Goal: Navigation & Orientation: Find specific page/section

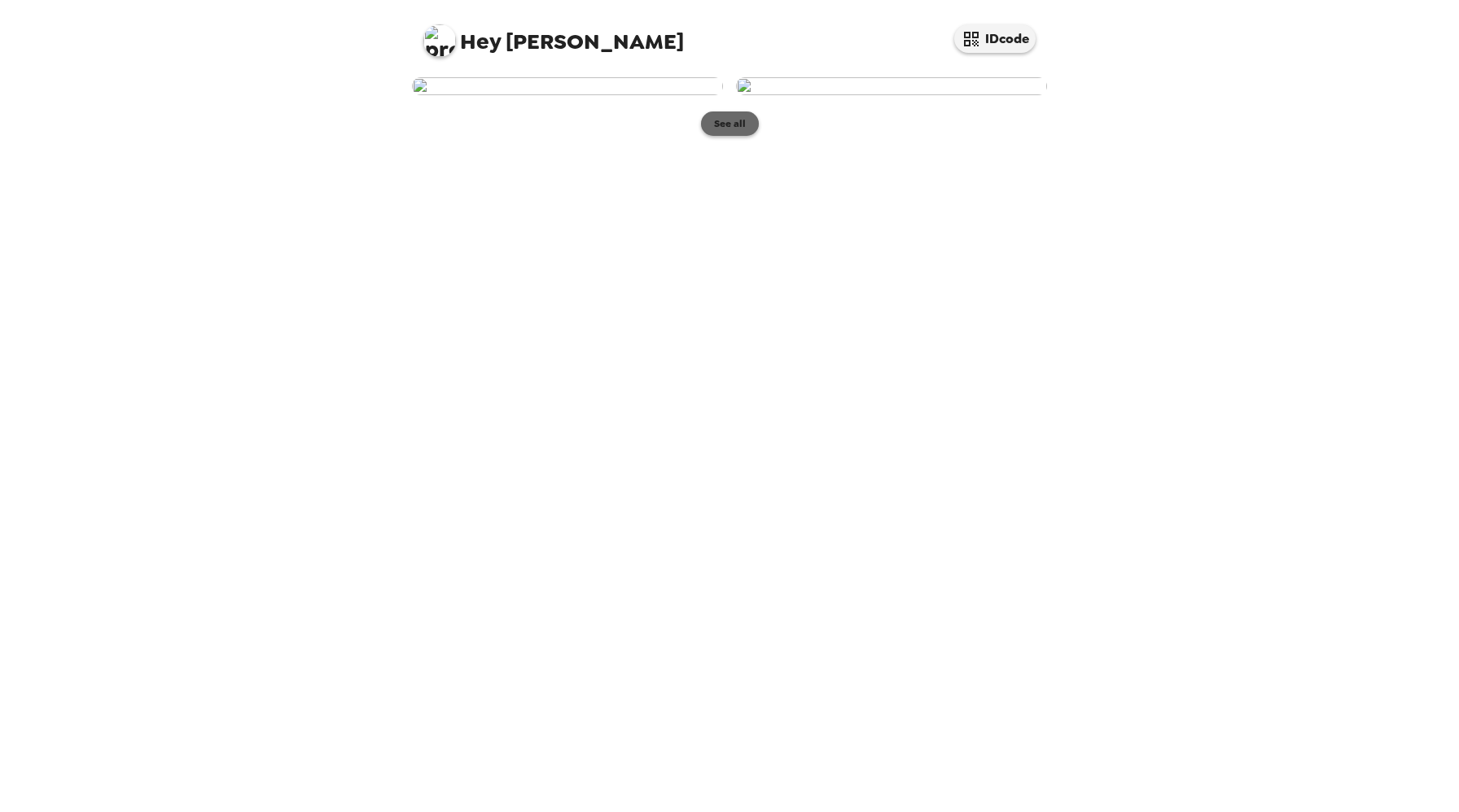
click at [722, 136] on button "See all" at bounding box center [730, 124] width 58 height 25
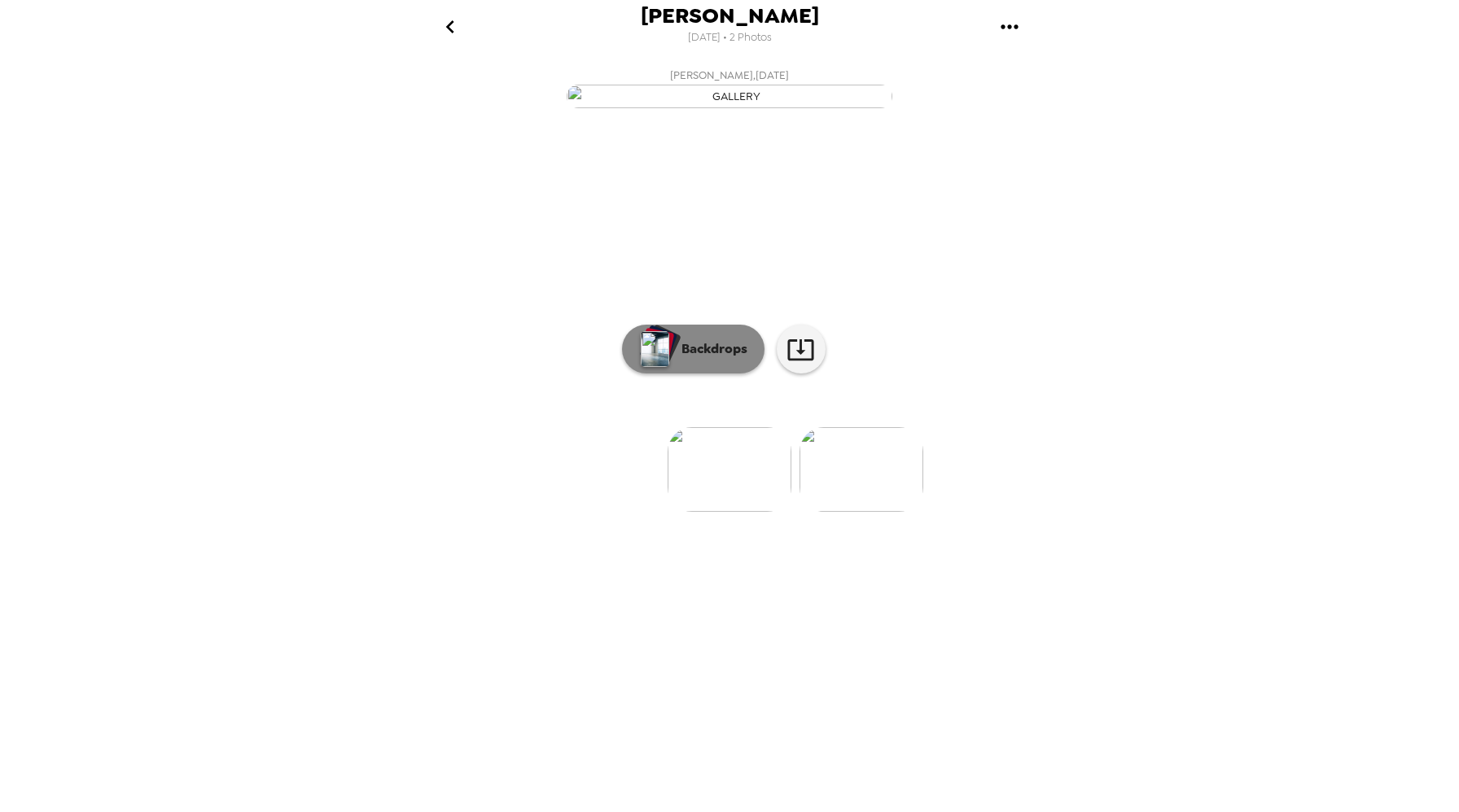
click at [725, 359] on p "Backdrops" at bounding box center [710, 349] width 75 height 20
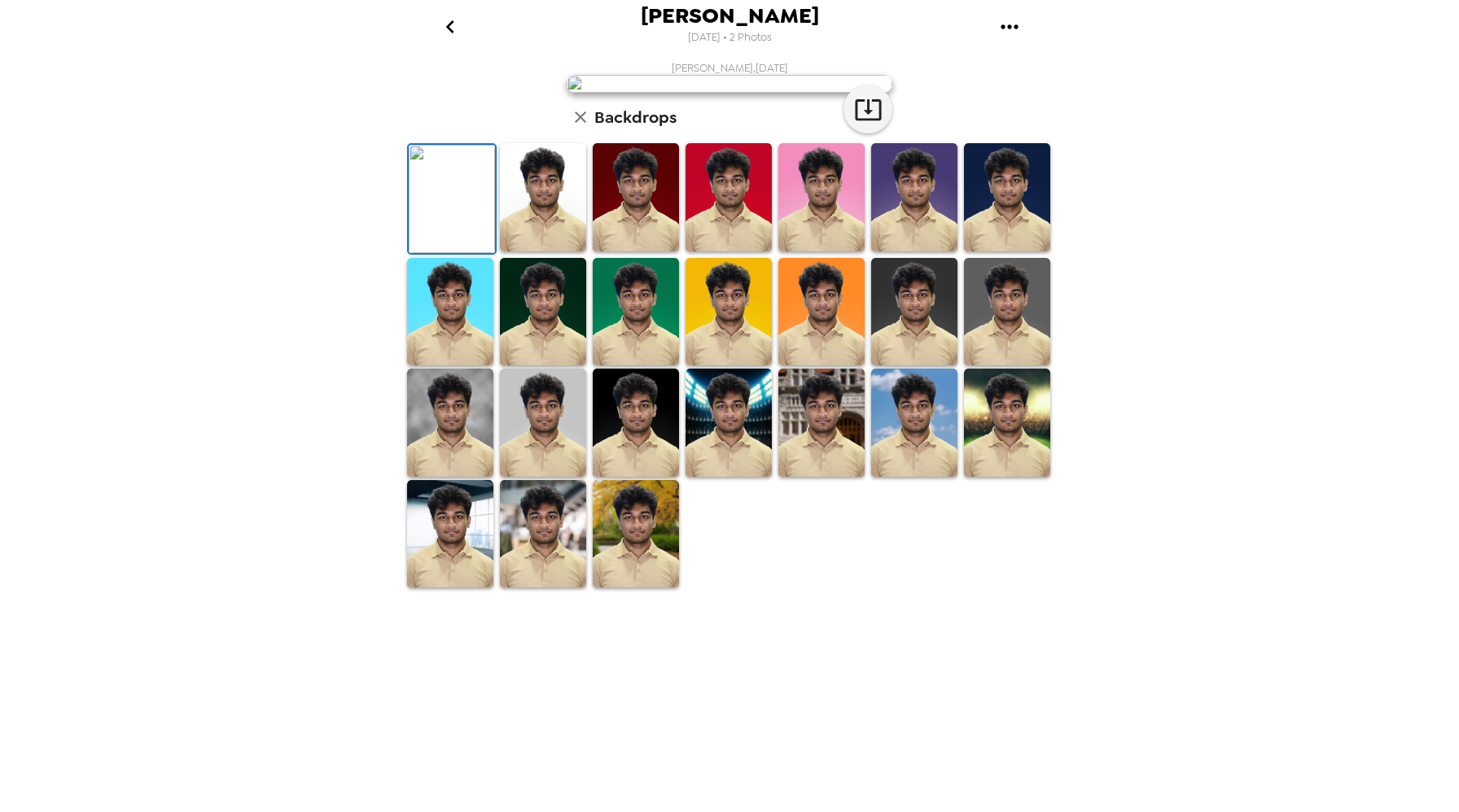
click at [543, 477] on img at bounding box center [543, 423] width 86 height 108
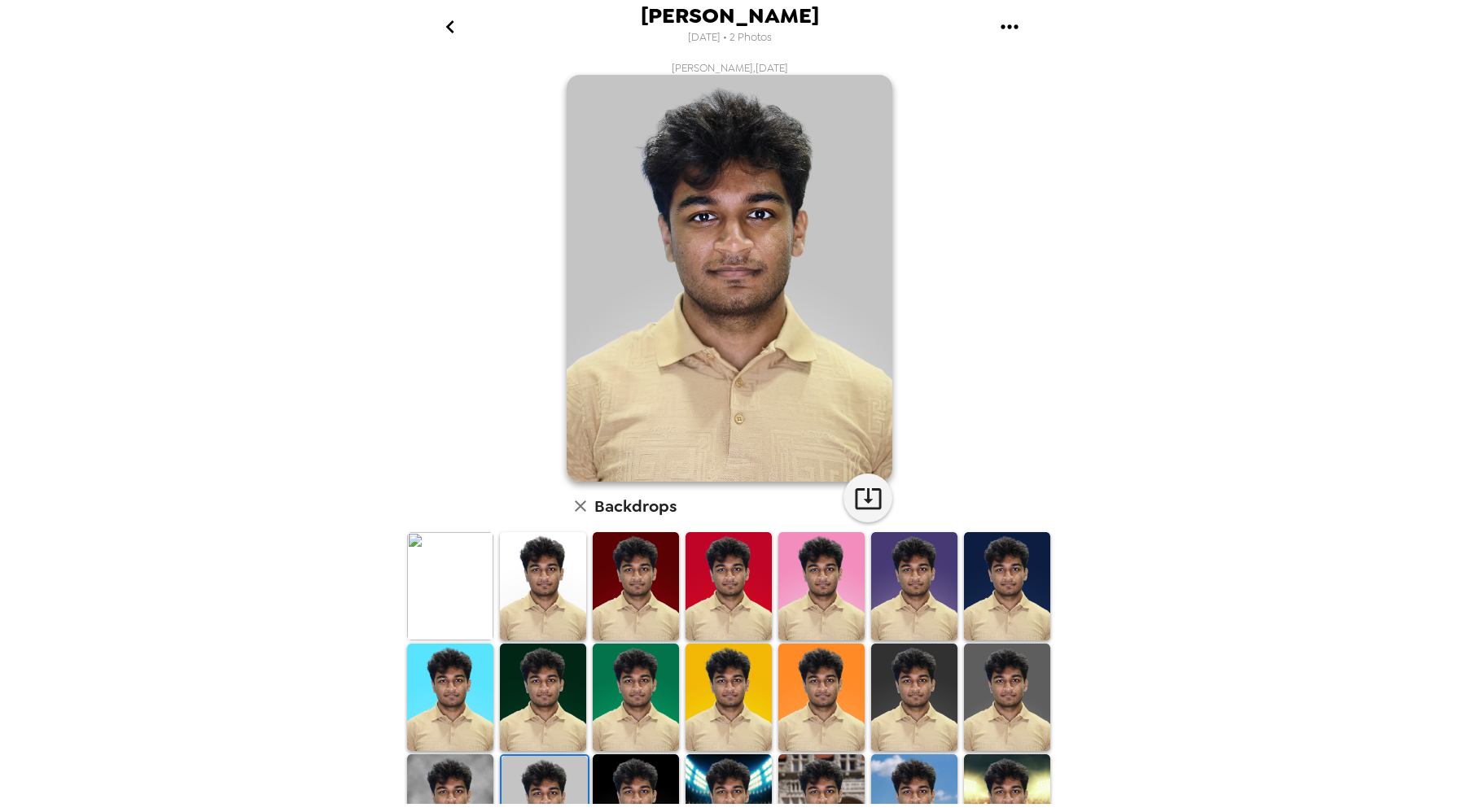
click at [464, 614] on img at bounding box center [450, 586] width 86 height 108
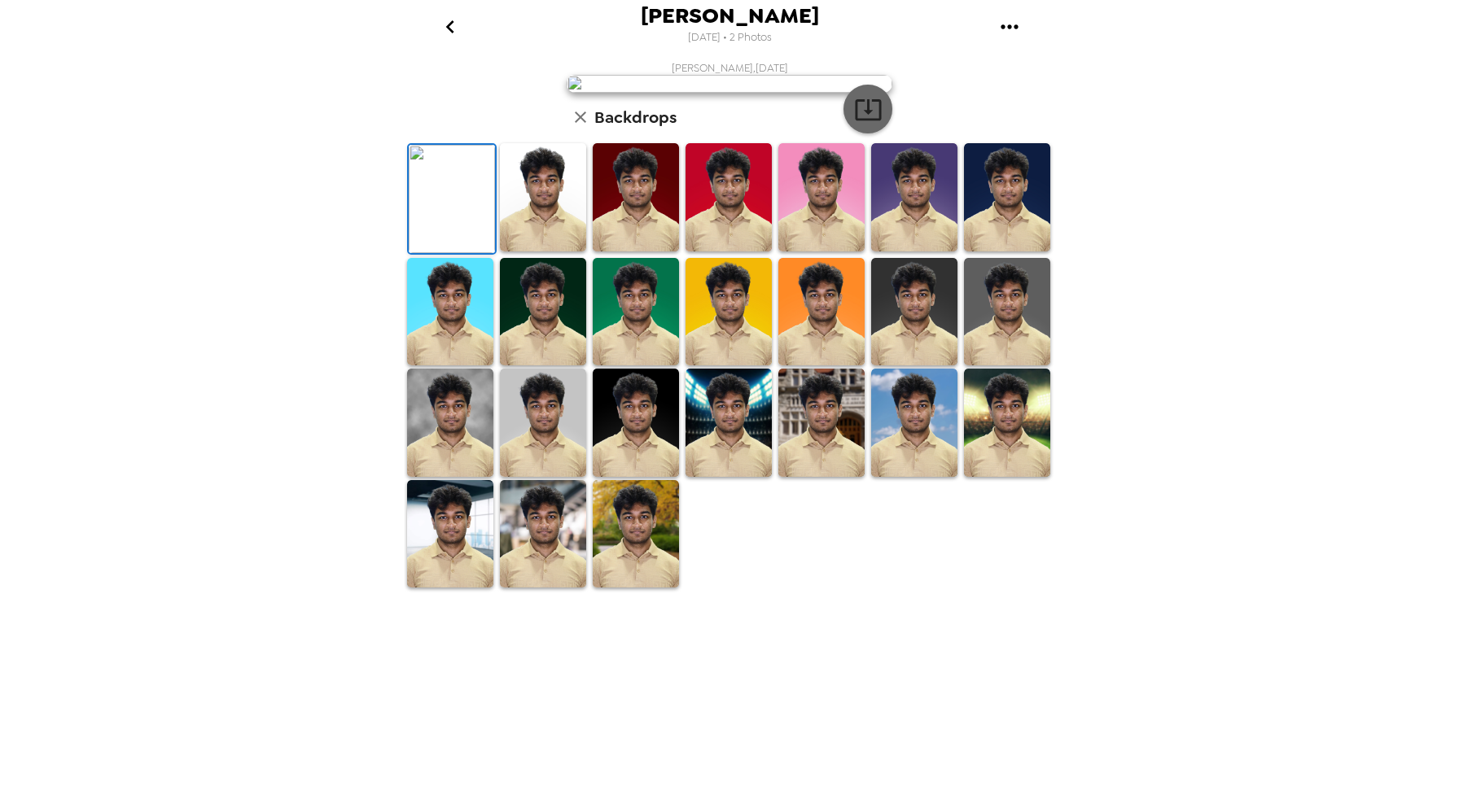
click at [869, 124] on icon "button" at bounding box center [868, 109] width 28 height 28
click at [457, 28] on icon "go back" at bounding box center [450, 27] width 26 height 26
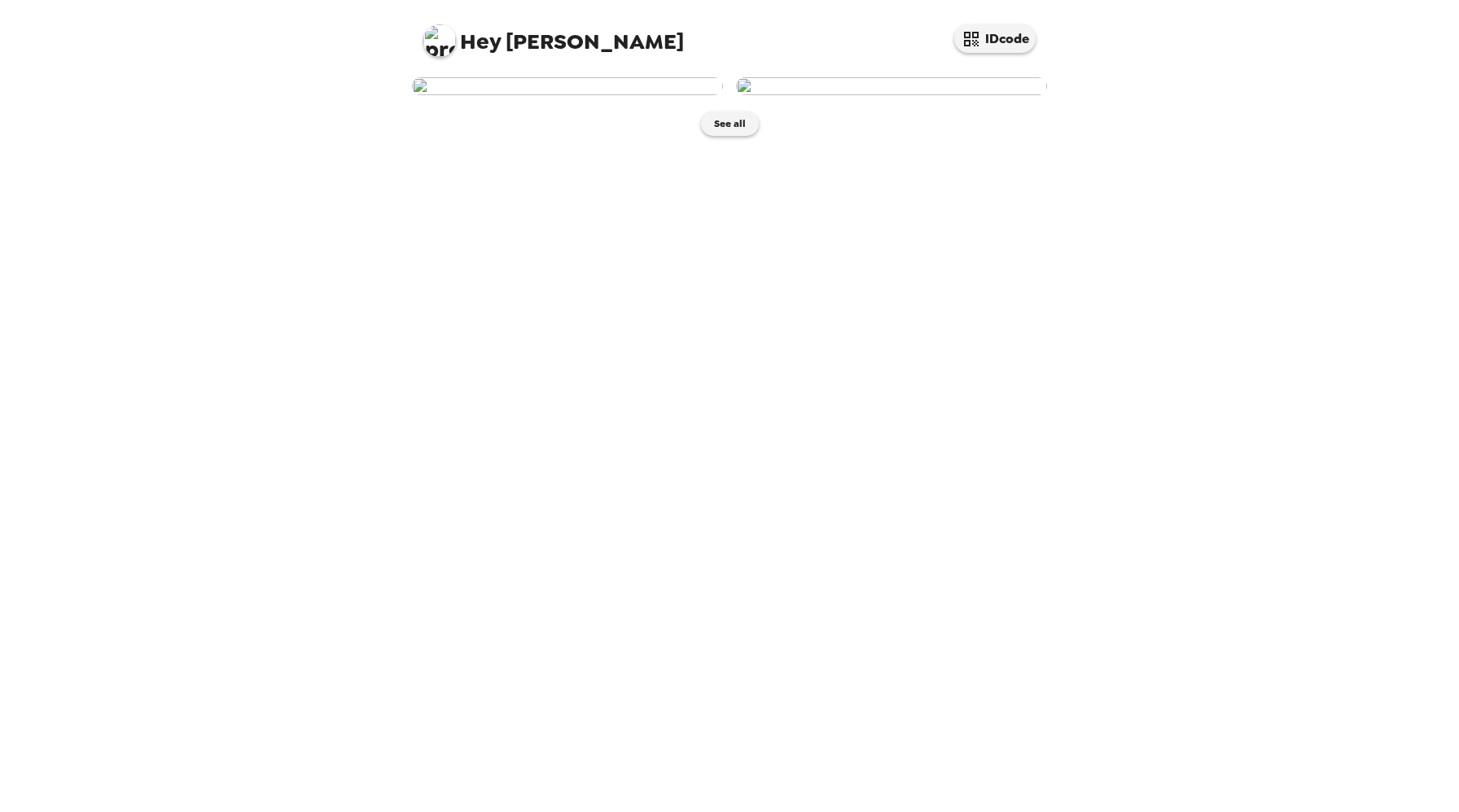
click at [799, 95] on img at bounding box center [891, 86] width 311 height 18
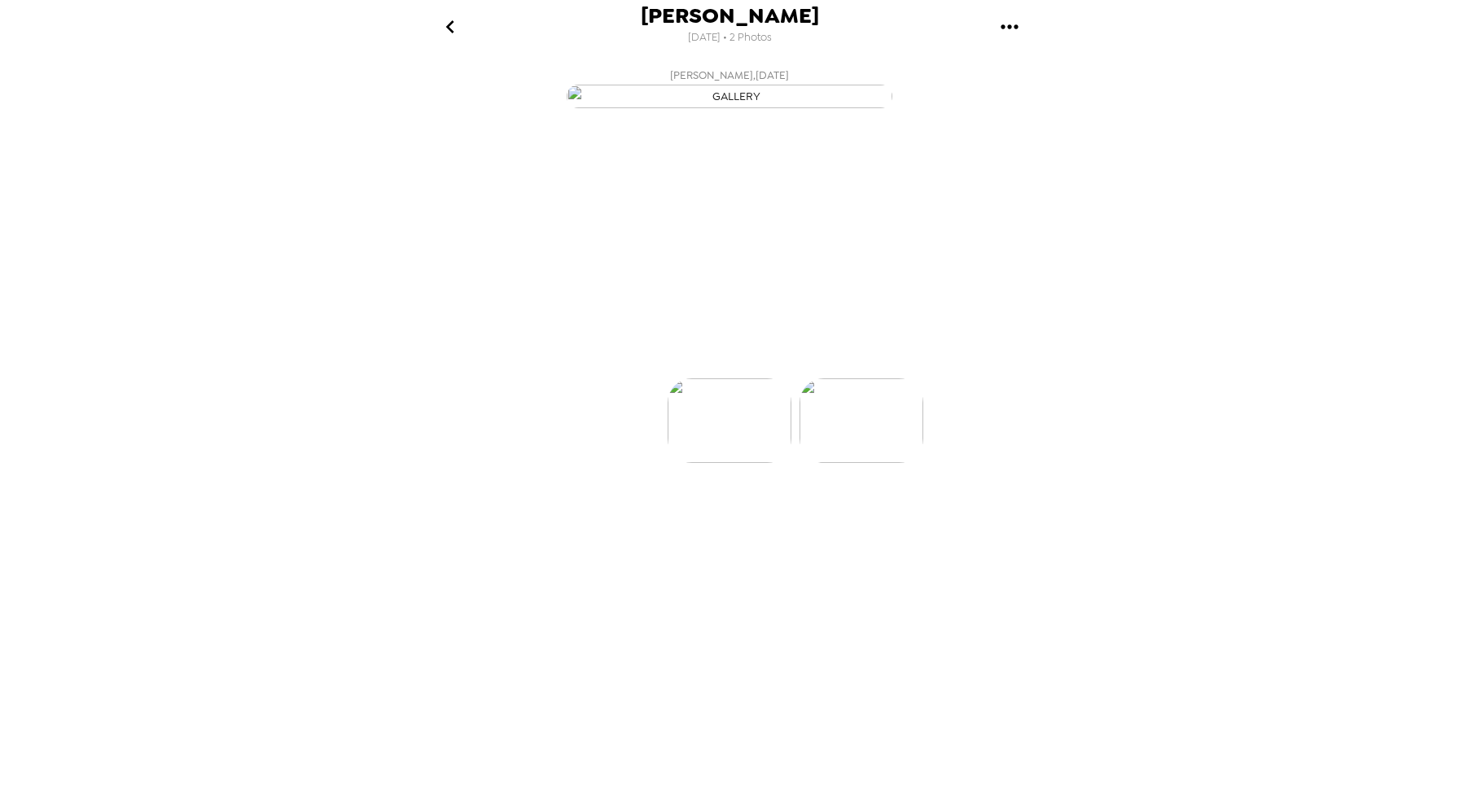
scroll to position [0, 130]
click at [803, 363] on icon at bounding box center [801, 349] width 28 height 28
click at [956, 113] on button "[PERSON_NAME] , [DATE]" at bounding box center [729, 87] width 651 height 52
click at [727, 359] on p "Backdrops" at bounding box center [710, 349] width 75 height 20
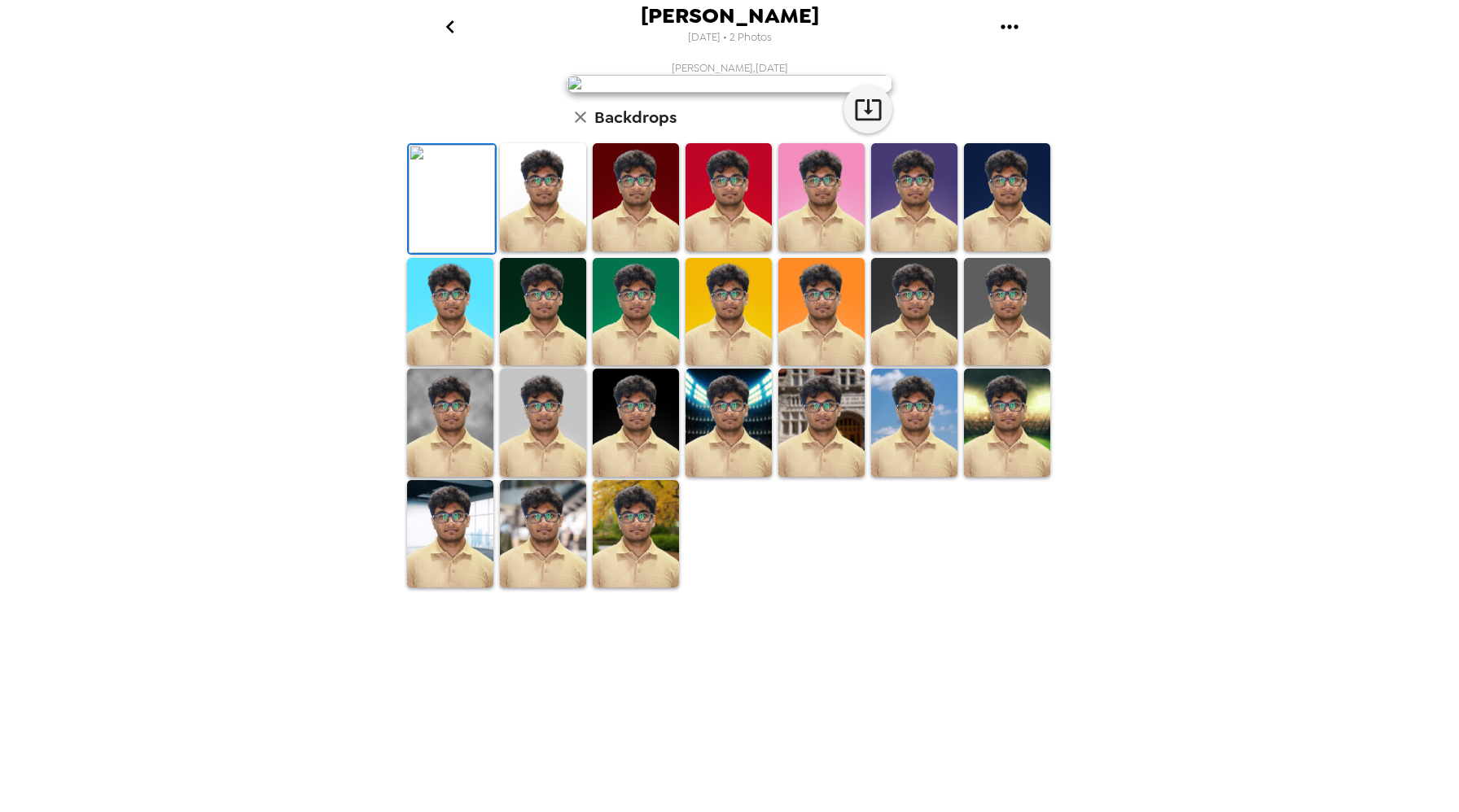
scroll to position [0, 0]
click at [461, 10] on button "go back" at bounding box center [450, 27] width 53 height 53
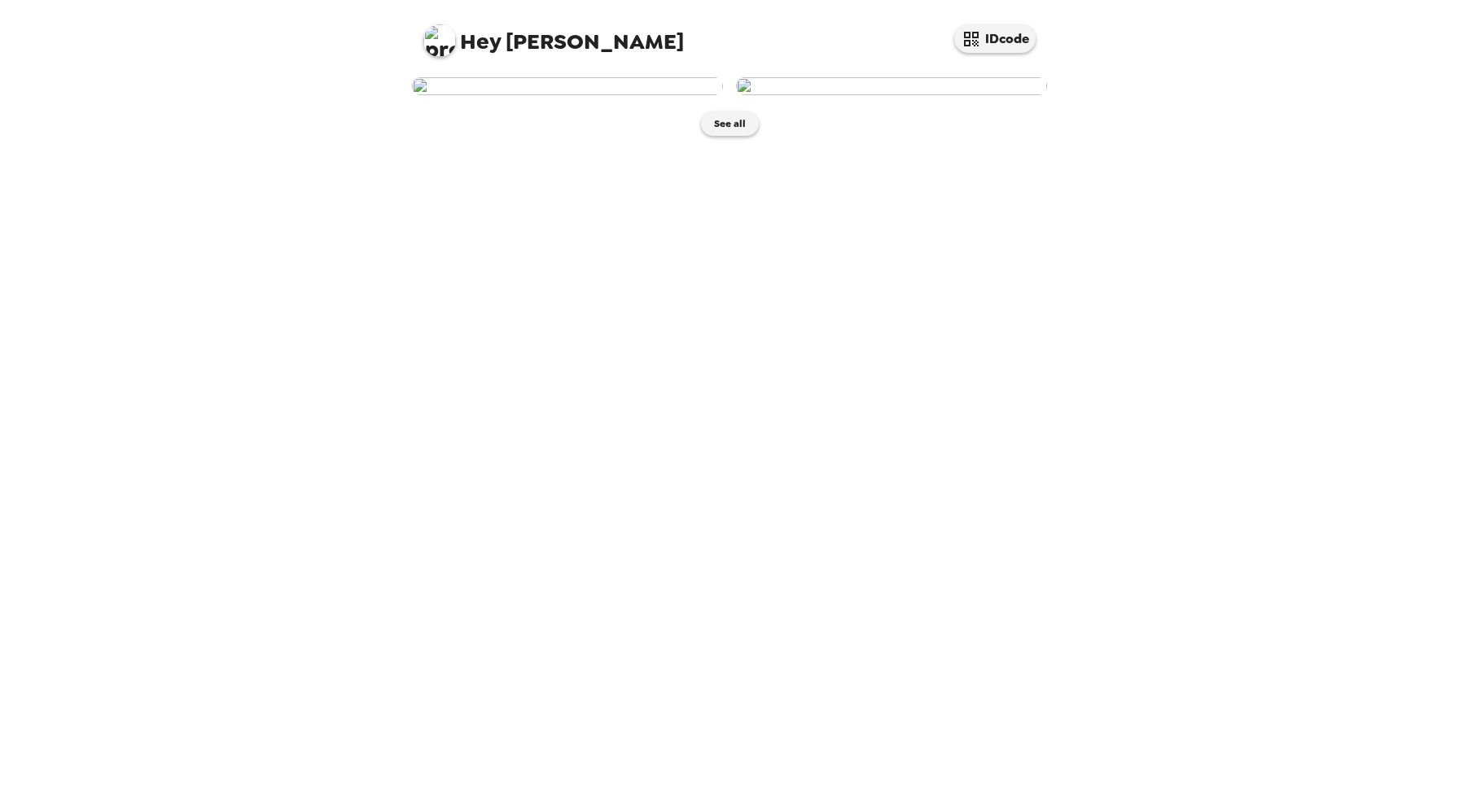
click at [637, 95] on img at bounding box center [568, 86] width 311 height 18
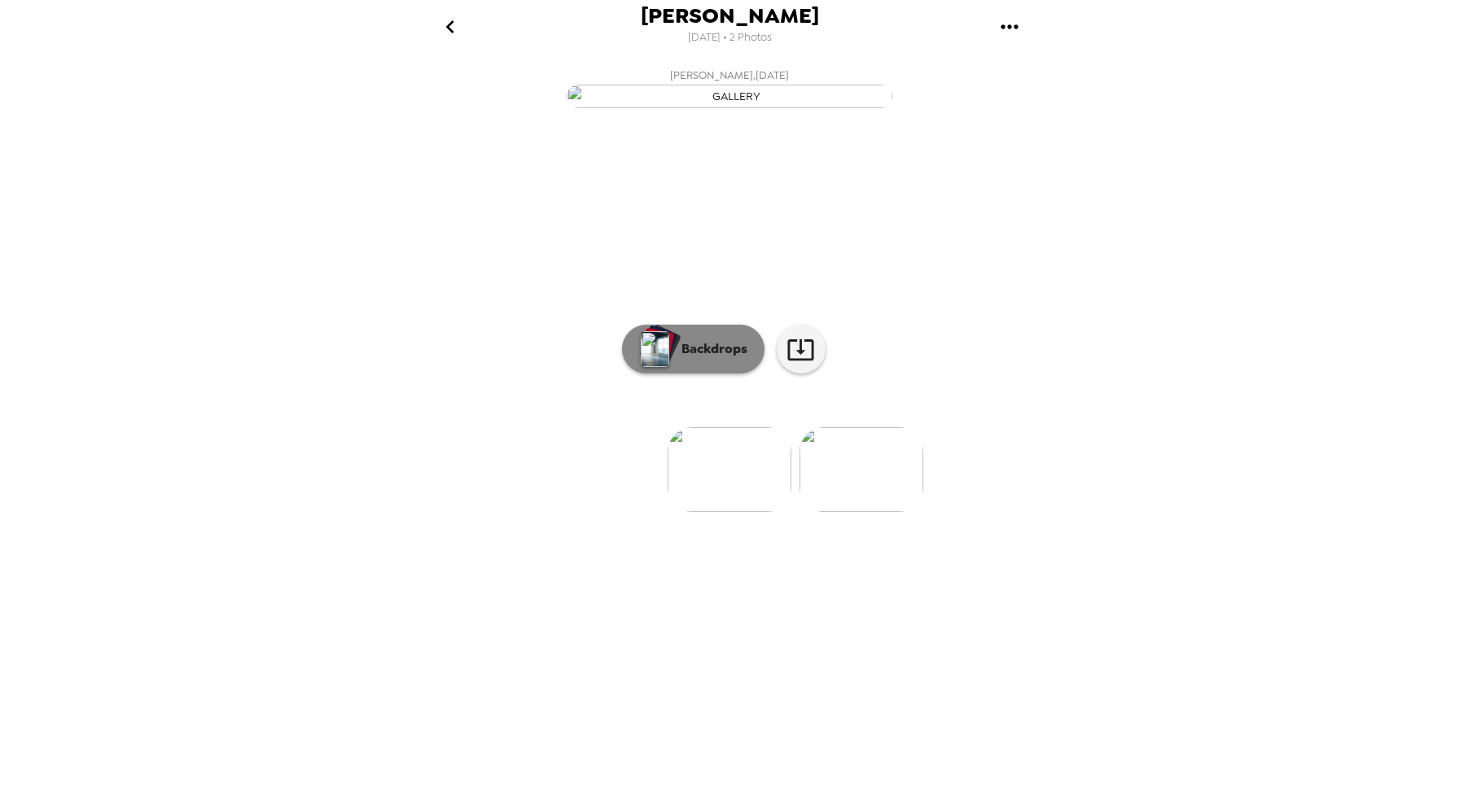
click at [737, 373] on button "Backdrops" at bounding box center [693, 348] width 143 height 49
